Goal: Transaction & Acquisition: Purchase product/service

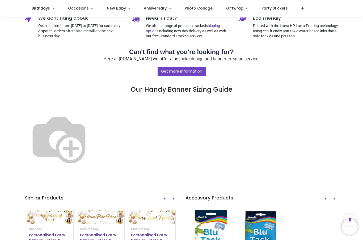
scroll to position [240, 0]
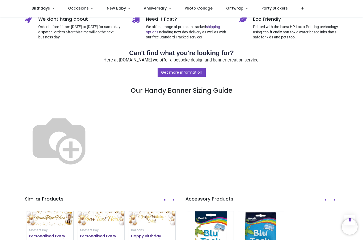
click at [204, 10] on span "Photo Collage" at bounding box center [198, 8] width 28 height 5
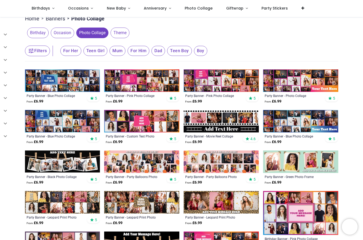
scroll to position [68, 0]
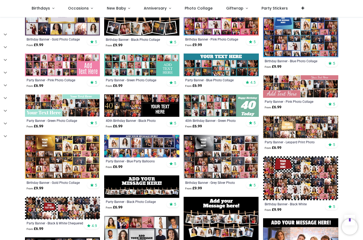
scroll to position [304, 0]
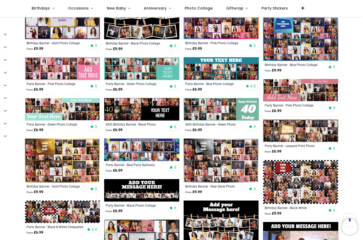
click at [322, 37] on img at bounding box center [300, 39] width 75 height 44
